Goal: Task Accomplishment & Management: Manage account settings

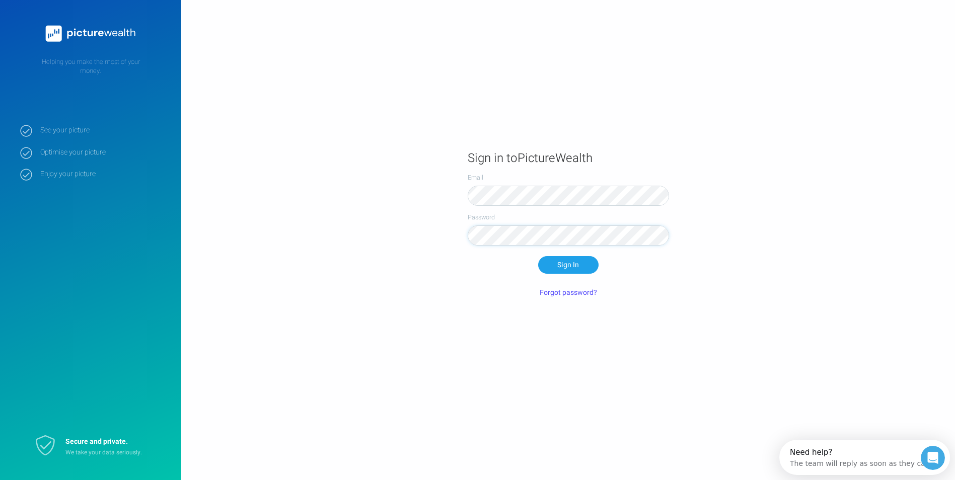
click at [538, 256] on button "Sign In" at bounding box center [568, 264] width 60 height 17
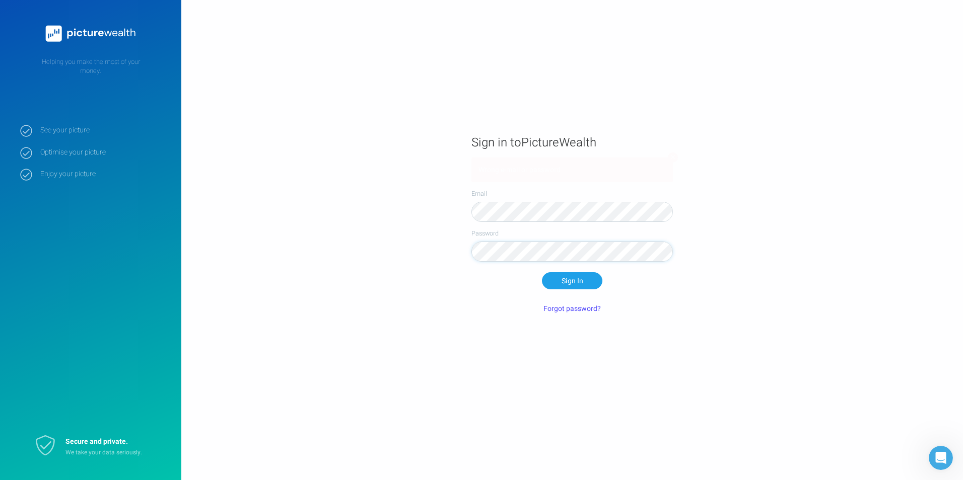
click at [474, 260] on div "Password" at bounding box center [571, 245] width 201 height 33
click button at bounding box center [673, 158] width 10 height 10
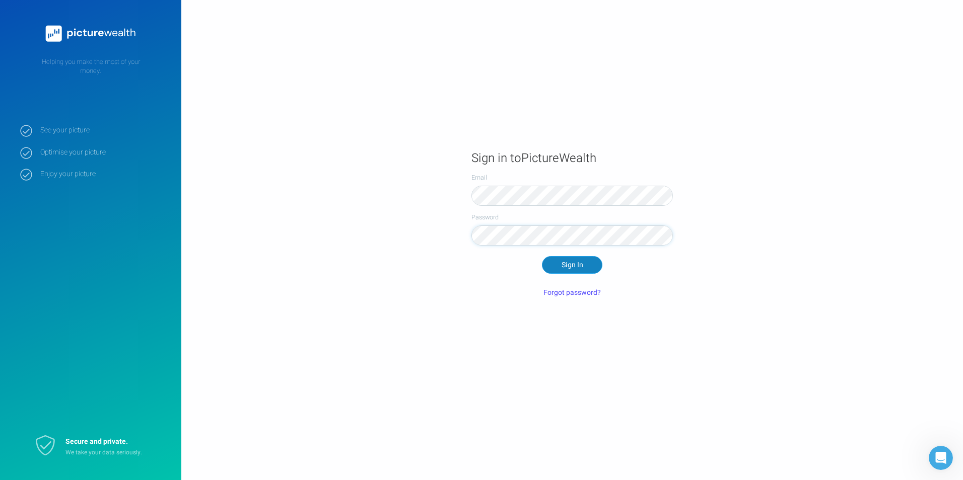
click at [585, 267] on button "Sign In" at bounding box center [572, 264] width 60 height 17
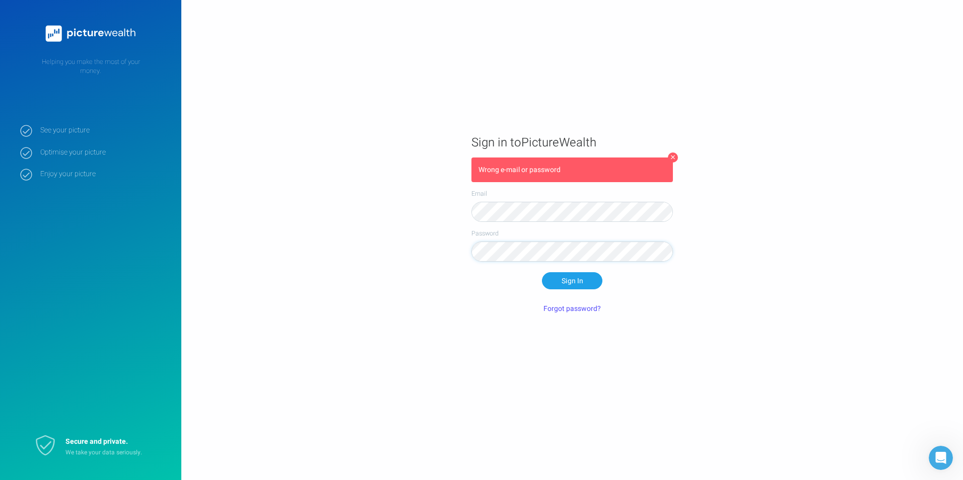
click button at bounding box center [673, 158] width 10 height 10
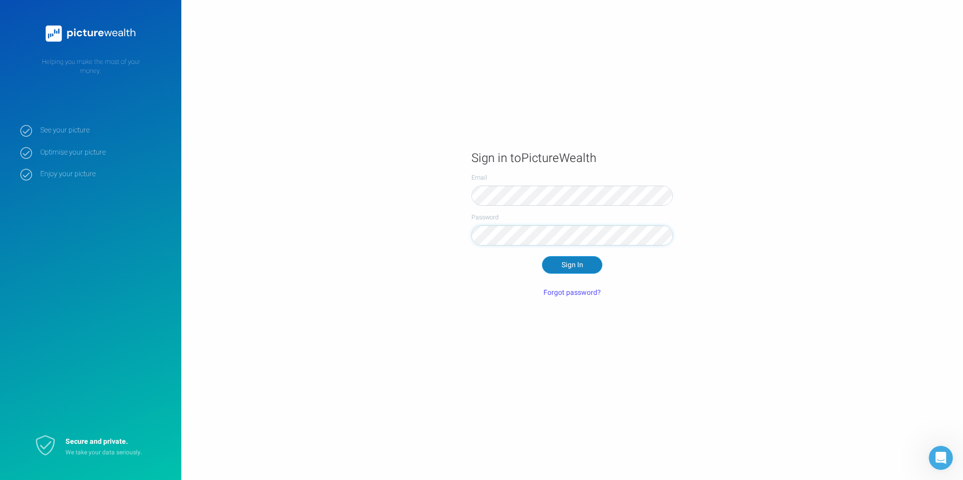
click at [569, 265] on button "Sign In" at bounding box center [572, 264] width 60 height 17
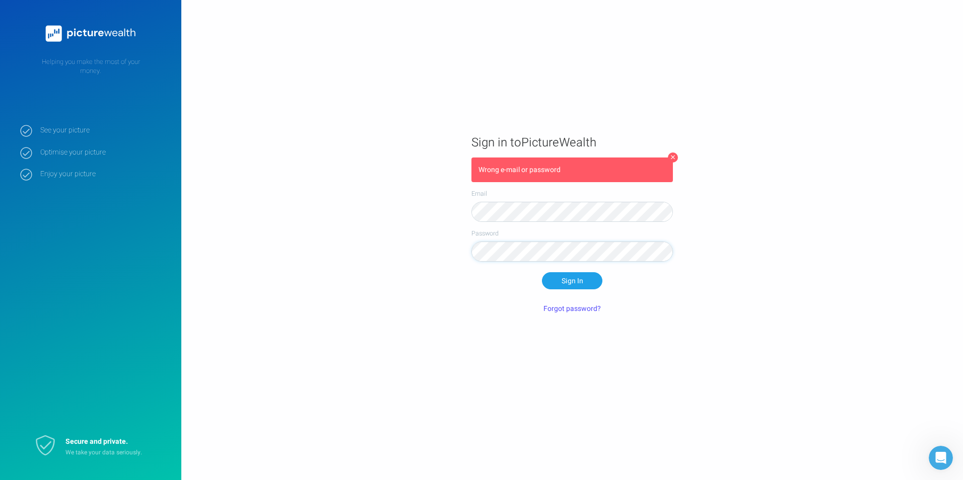
click button at bounding box center [673, 158] width 10 height 10
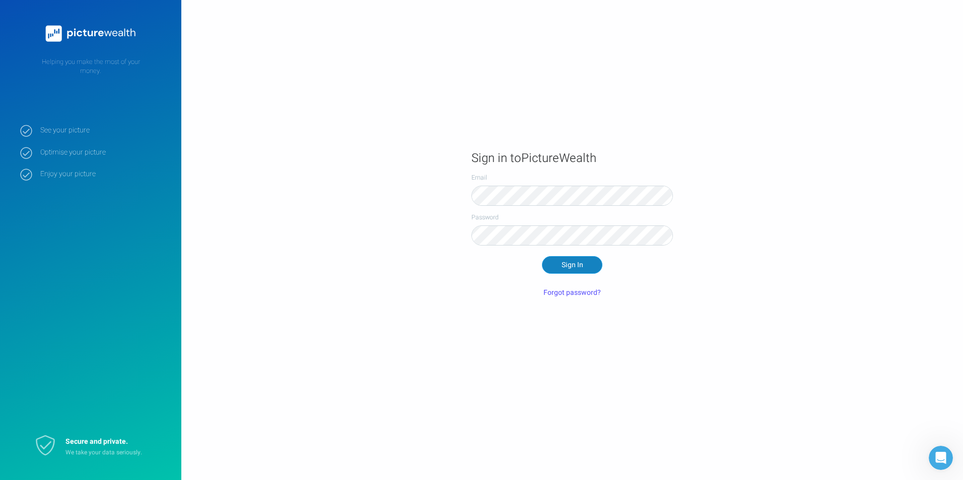
click at [578, 258] on button "Sign In" at bounding box center [572, 264] width 60 height 17
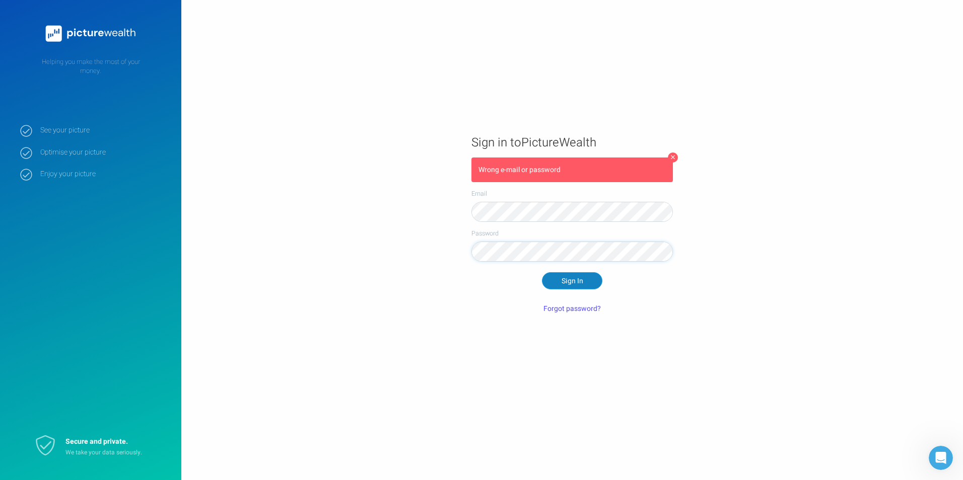
click at [573, 282] on button "Sign In" at bounding box center [572, 280] width 60 height 17
click button at bounding box center [673, 158] width 10 height 10
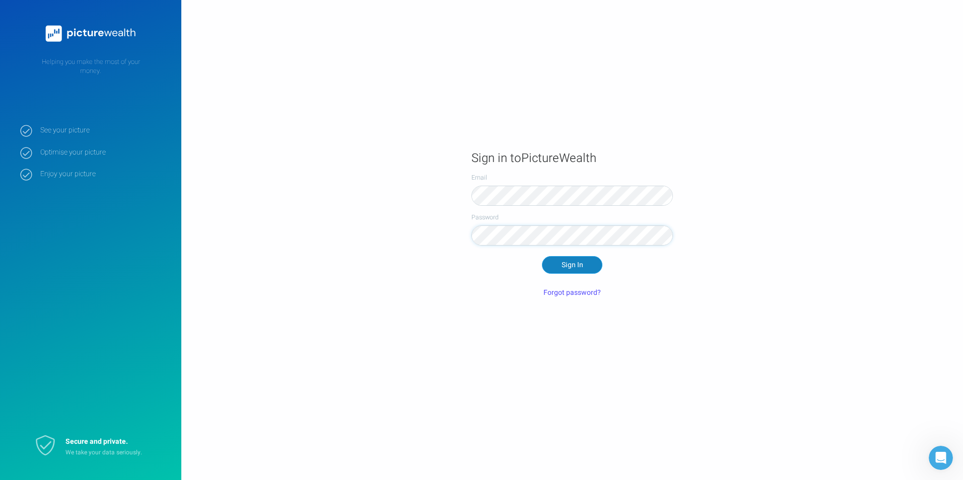
click at [594, 261] on button "Sign In" at bounding box center [572, 264] width 60 height 17
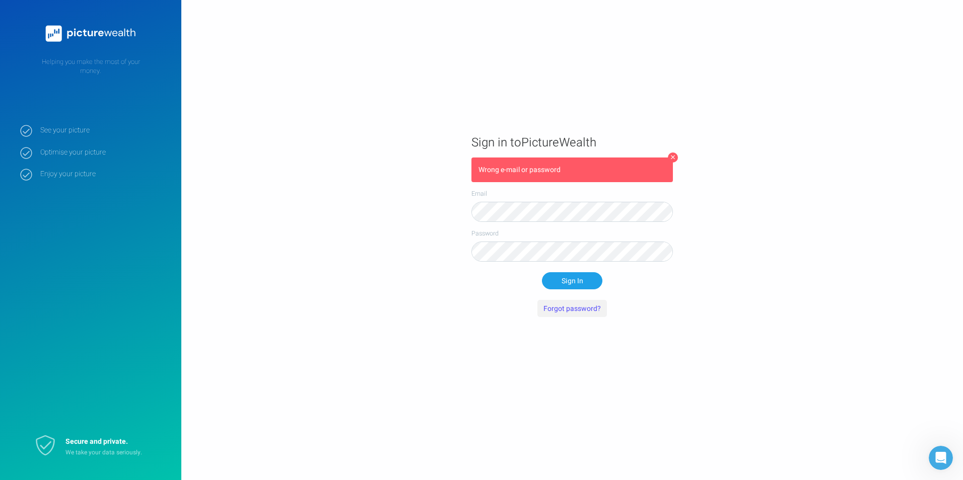
click at [586, 305] on button "Forgot password?" at bounding box center [571, 308] width 69 height 17
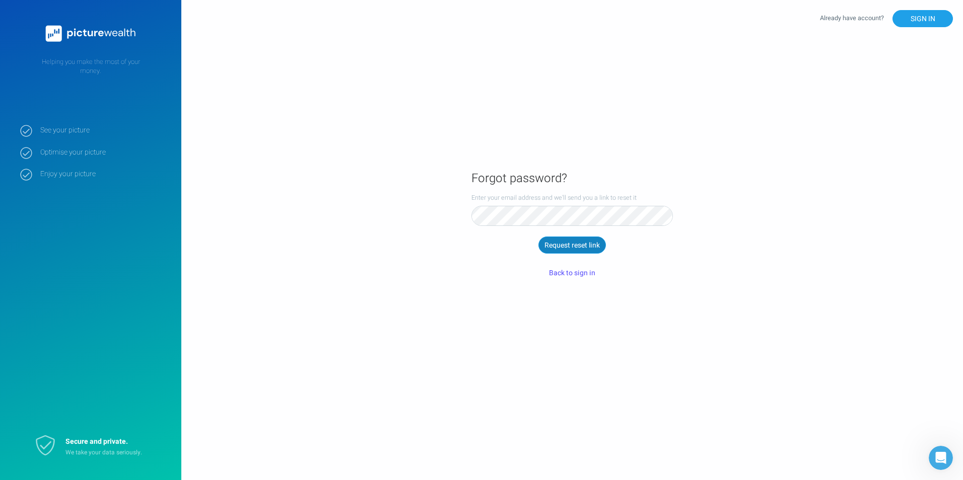
click at [582, 245] on button "Request reset link" at bounding box center [571, 245] width 67 height 17
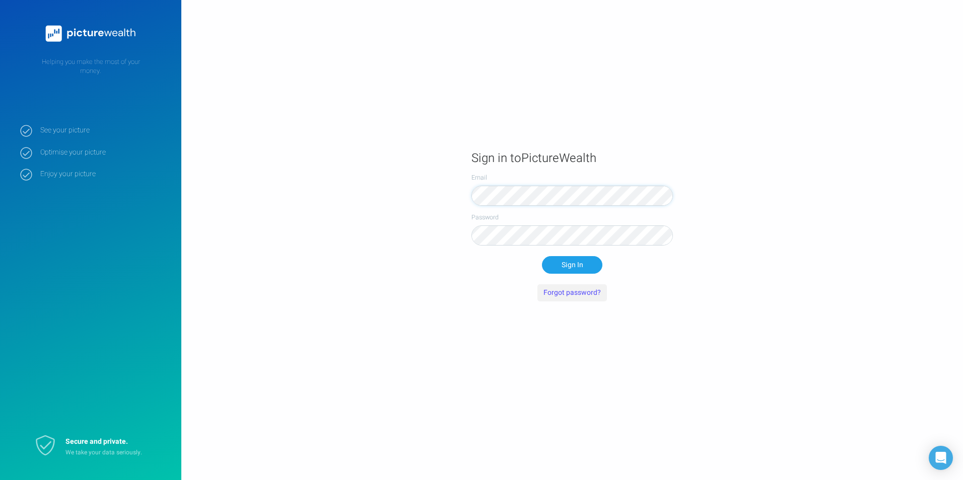
click at [579, 296] on button "Forgot password?" at bounding box center [571, 292] width 69 height 17
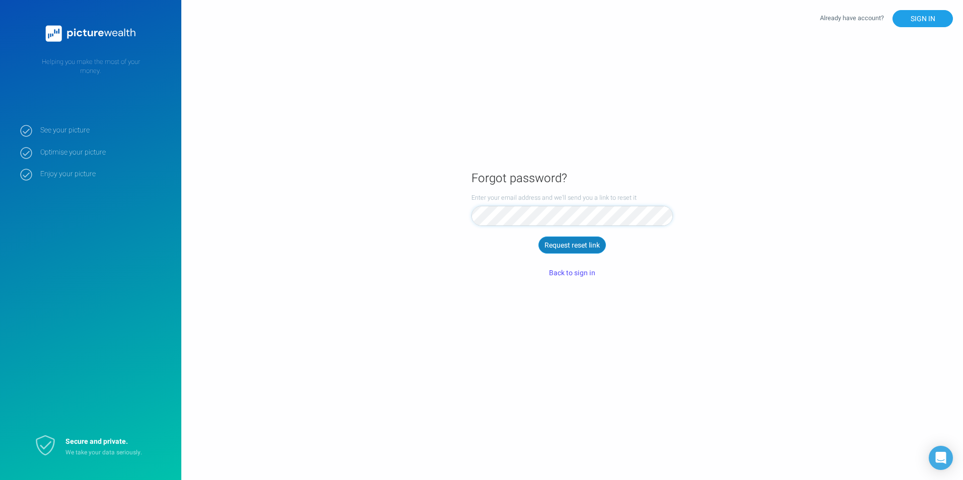
click at [584, 243] on button "Request reset link" at bounding box center [571, 245] width 67 height 17
